Goal: Book appointment/travel/reservation

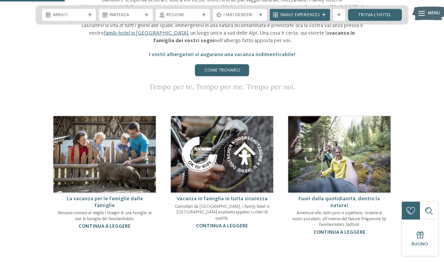
scroll to position [342, 0]
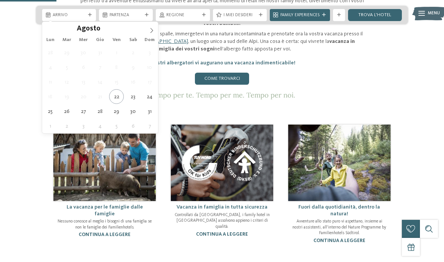
click at [148, 30] on span at bounding box center [151, 28] width 13 height 13
click at [151, 30] on icon at bounding box center [151, 30] width 5 height 5
click at [150, 32] on icon at bounding box center [151, 30] width 5 height 5
click at [152, 30] on icon at bounding box center [151, 30] width 5 height 5
click at [151, 31] on icon at bounding box center [151, 30] width 5 height 5
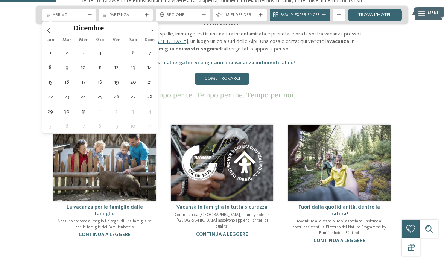
type input "****"
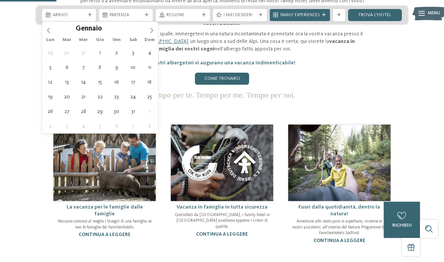
type div "29.12.2025"
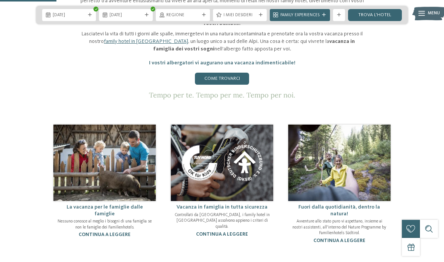
click at [269, 197] on img at bounding box center [222, 162] width 102 height 76
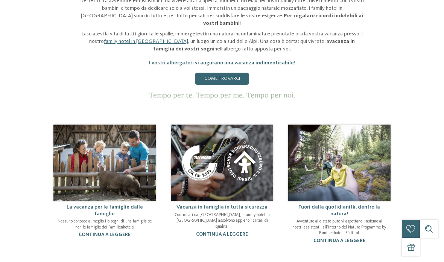
scroll to position [0, 0]
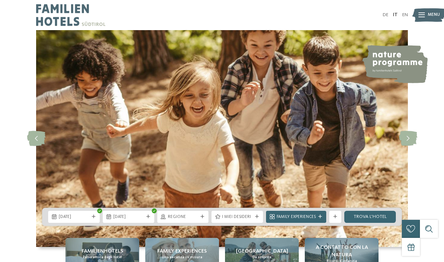
click at [423, 17] on div at bounding box center [421, 15] width 6 height 15
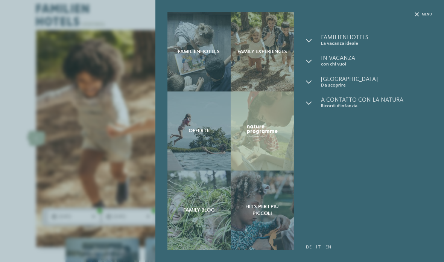
click at [57, 73] on div "Familienhotels Family experiences Offerte" at bounding box center [222, 131] width 444 height 262
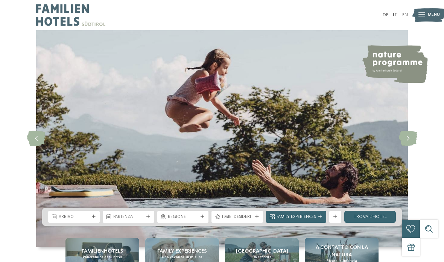
click at [80, 220] on span "Arrivo" at bounding box center [74, 217] width 30 height 6
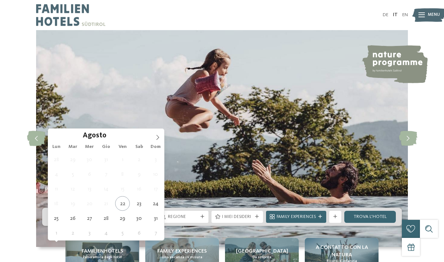
click at [148, 135] on div "Agosto ****" at bounding box center [105, 135] width 87 height 13
click at [156, 136] on icon at bounding box center [157, 137] width 5 height 5
click at [158, 137] on icon at bounding box center [157, 137] width 5 height 5
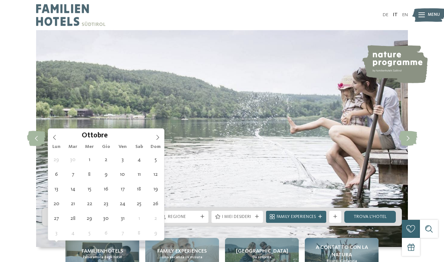
click at [160, 137] on span at bounding box center [157, 135] width 13 height 13
click at [157, 136] on icon at bounding box center [157, 137] width 5 height 5
click at [156, 136] on icon at bounding box center [157, 137] width 5 height 5
type input "****"
type div "29.12.2025"
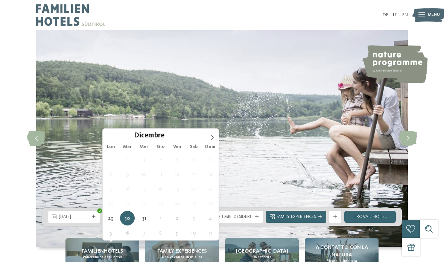
click at [210, 137] on icon at bounding box center [211, 137] width 5 height 5
type input "****"
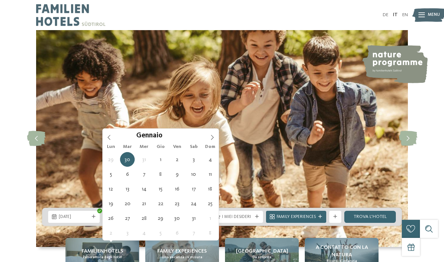
type div "01.01.2026"
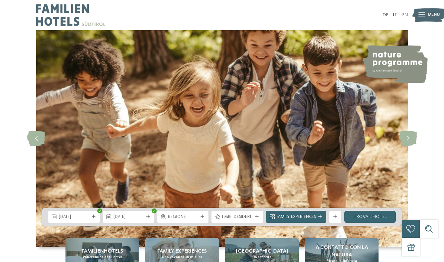
click at [202, 218] on icon at bounding box center [202, 217] width 4 height 4
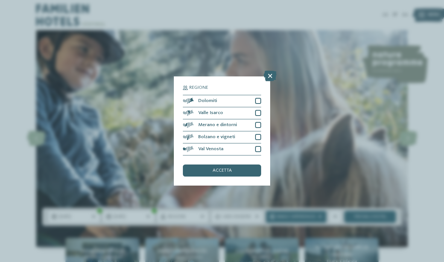
click at [255, 122] on div at bounding box center [258, 125] width 6 height 6
click at [256, 98] on div at bounding box center [258, 101] width 6 height 6
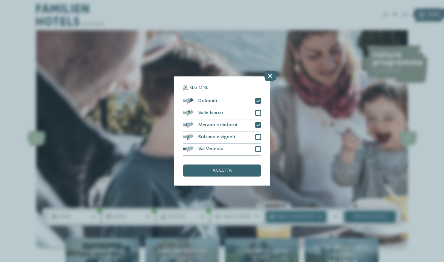
click at [246, 119] on div "Merano e dintorni" at bounding box center [222, 125] width 78 height 12
click at [230, 168] on span "accetta" at bounding box center [221, 170] width 19 height 5
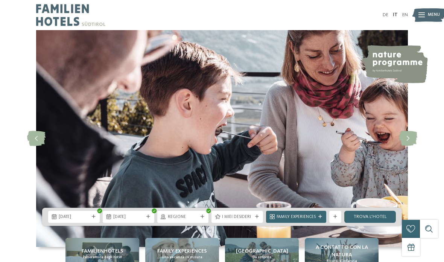
click at [364, 223] on link "trova l’hotel" at bounding box center [370, 217] width 52 height 12
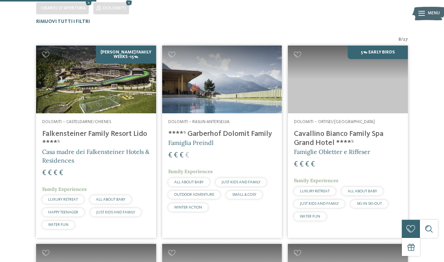
scroll to position [179, 0]
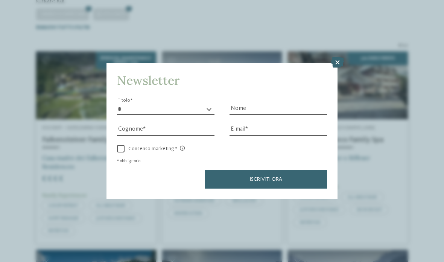
click at [332, 57] on icon at bounding box center [337, 62] width 13 height 11
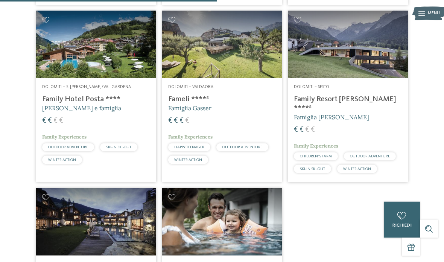
scroll to position [417, 0]
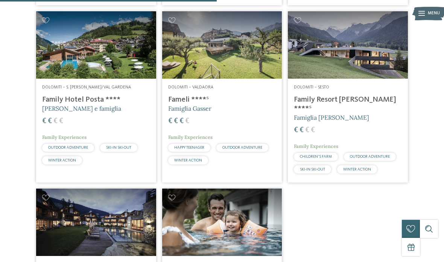
click at [110, 105] on span "[PERSON_NAME] e famiglia" at bounding box center [81, 109] width 79 height 8
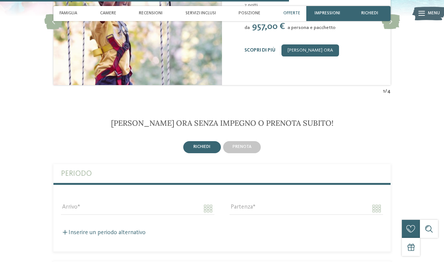
scroll to position [1309, 0]
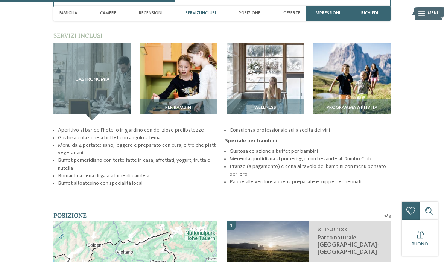
click at [203, 18] on div "Servizi inclusi" at bounding box center [200, 13] width 36 height 15
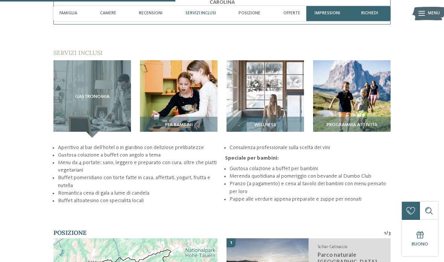
scroll to position [786, 0]
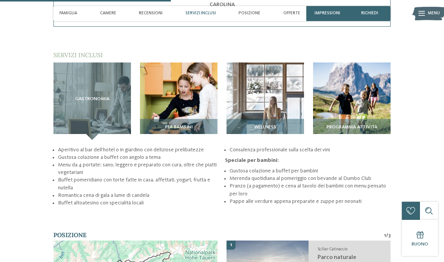
click at [204, 10] on div "Servizi inclusi" at bounding box center [200, 13] width 36 height 15
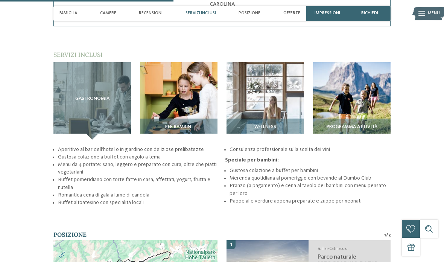
scroll to position [787, 0]
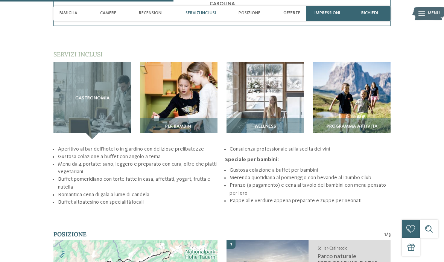
click at [189, 118] on div "Per bambini" at bounding box center [178, 128] width 77 height 21
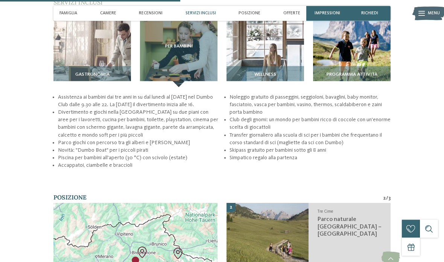
scroll to position [835, 0]
